Goal: Information Seeking & Learning: Check status

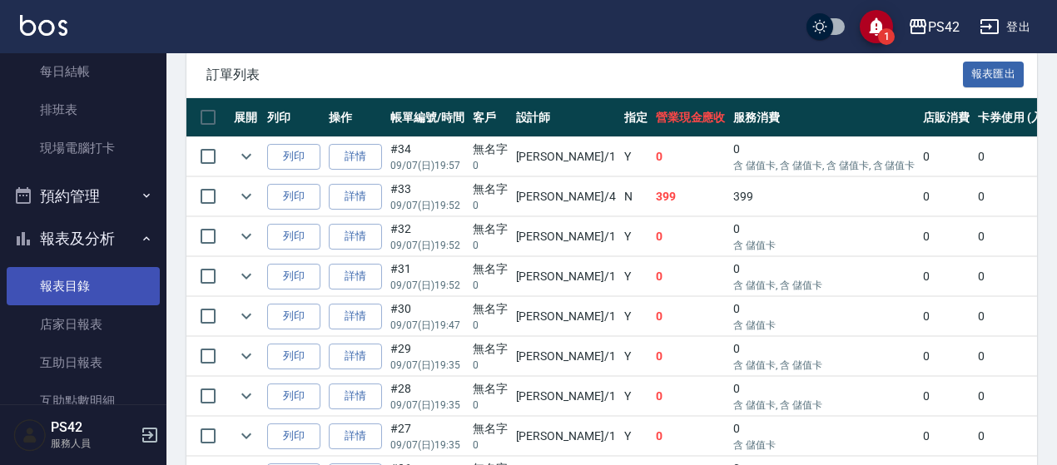
scroll to position [333, 0]
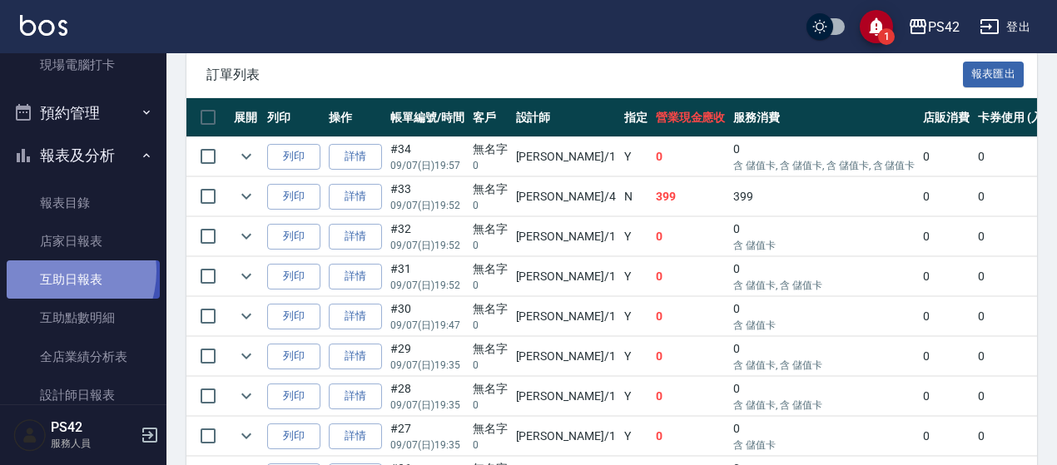
click at [55, 271] on link "互助日報表" at bounding box center [83, 280] width 153 height 38
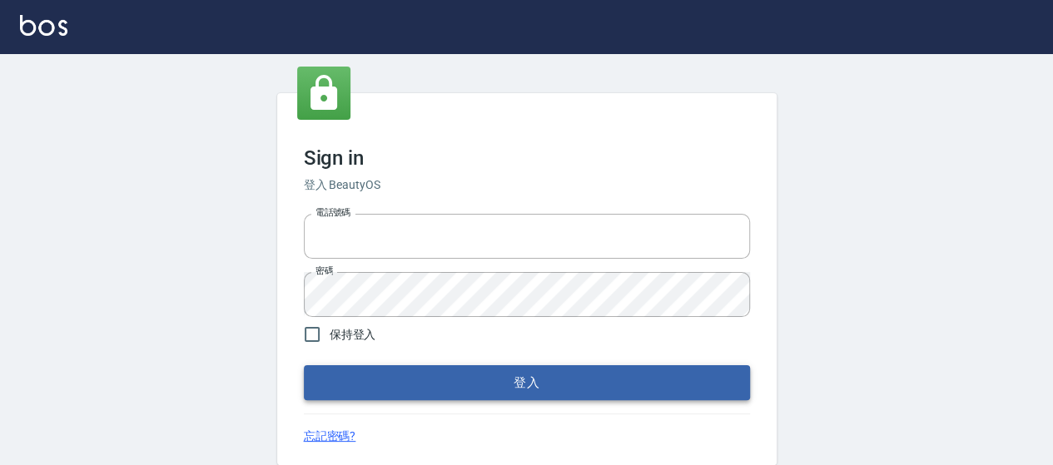
type input "1000"
click at [521, 395] on button "登入" at bounding box center [527, 382] width 446 height 35
click at [485, 383] on button "登入" at bounding box center [527, 382] width 446 height 35
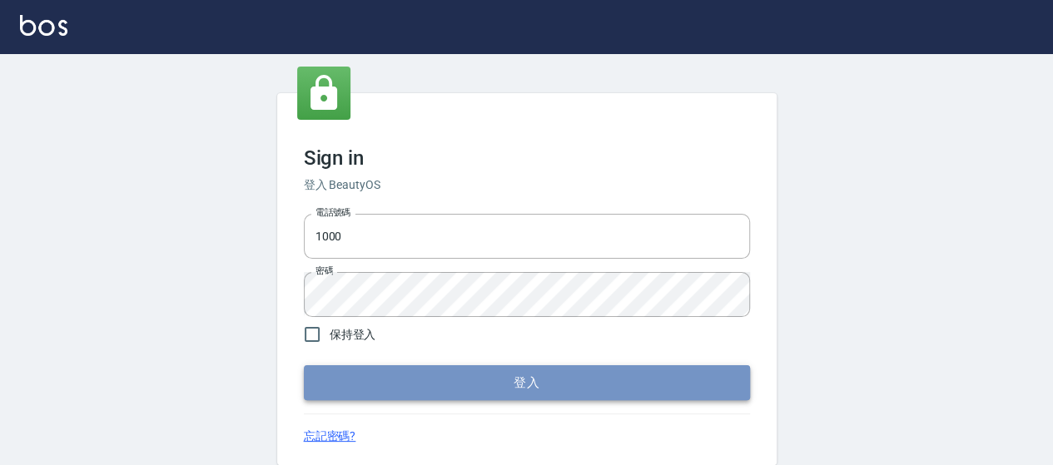
click at [541, 375] on button "登入" at bounding box center [527, 382] width 446 height 35
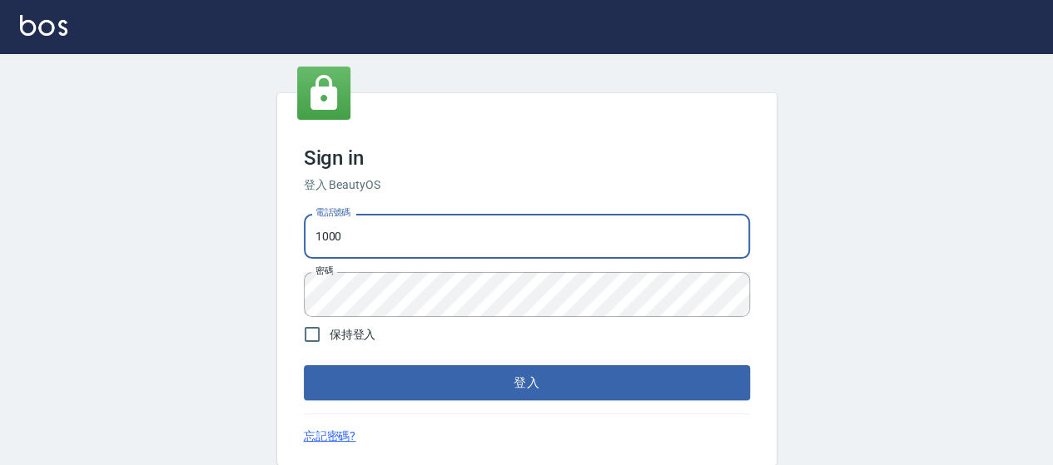
click at [460, 237] on input "1000" at bounding box center [527, 236] width 446 height 45
type input "0426657169"
click at [475, 395] on button "登入" at bounding box center [527, 382] width 446 height 35
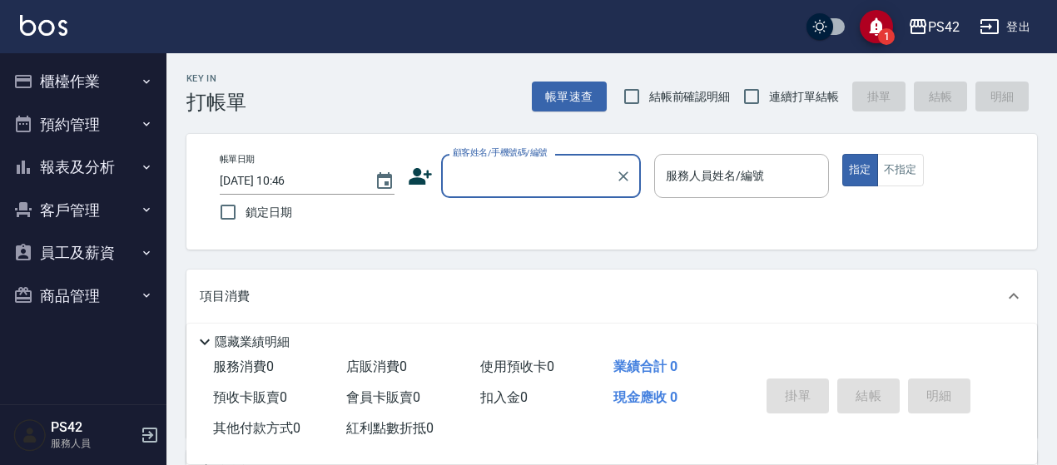
click at [63, 205] on button "客戶管理" at bounding box center [83, 210] width 153 height 43
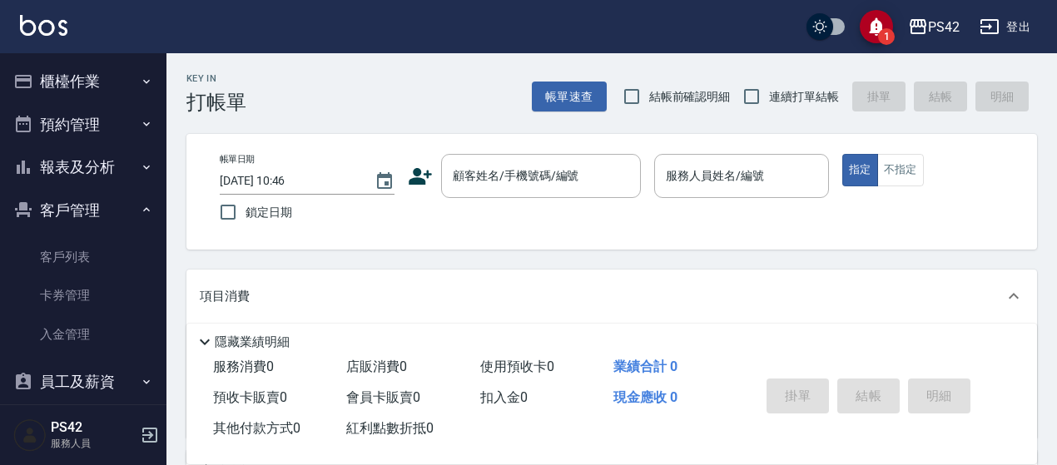
click at [63, 192] on button "客戶管理" at bounding box center [83, 210] width 153 height 43
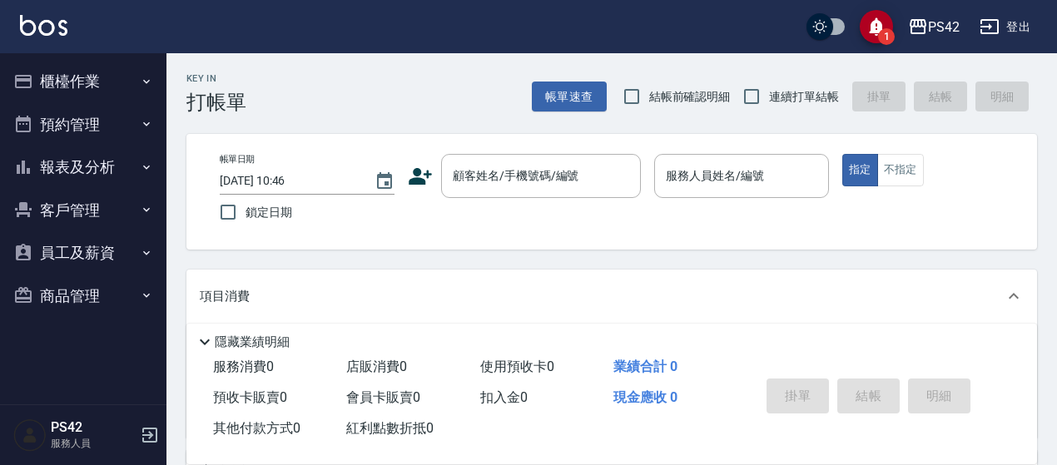
click at [74, 257] on button "員工及薪資" at bounding box center [83, 252] width 153 height 43
click at [50, 172] on button "報表及分析" at bounding box center [83, 167] width 153 height 43
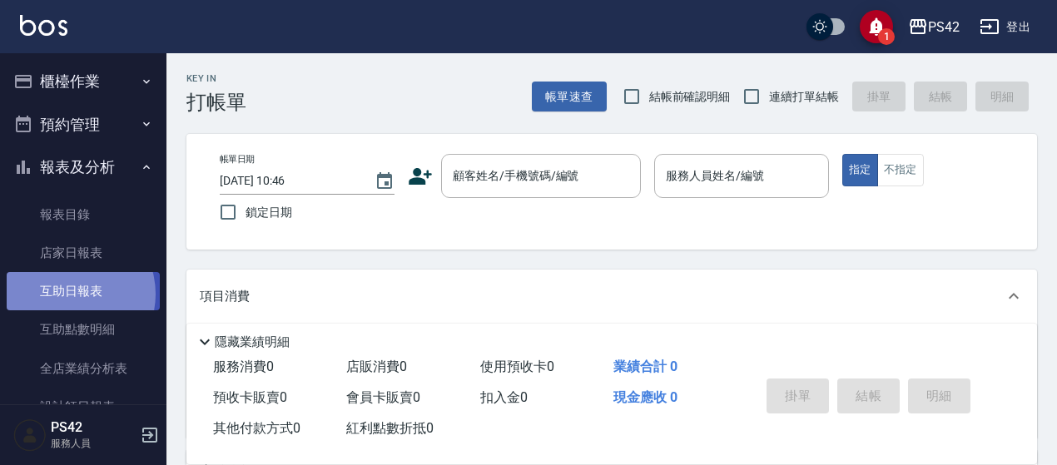
click at [67, 294] on link "互助日報表" at bounding box center [83, 291] width 153 height 38
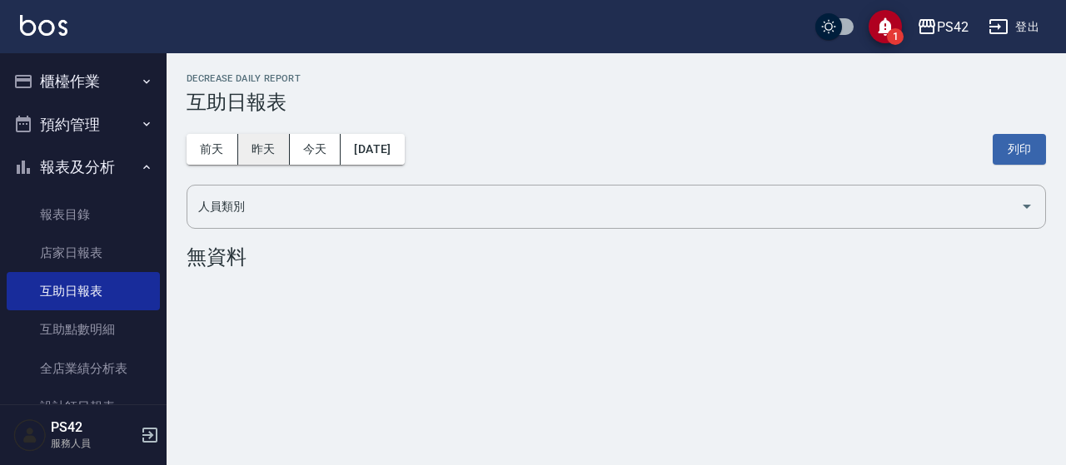
click at [265, 156] on button "昨天" at bounding box center [264, 149] width 52 height 31
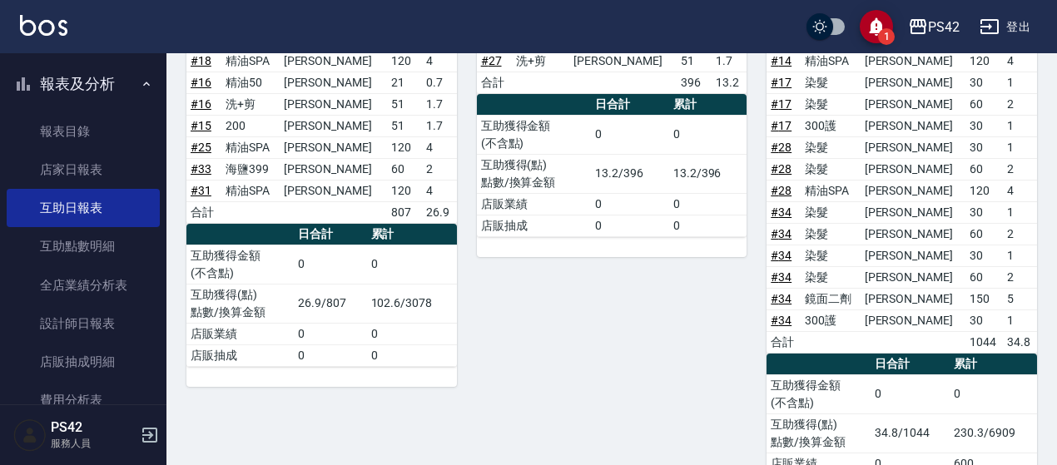
scroll to position [829, 0]
